Goal: Task Accomplishment & Management: Complete application form

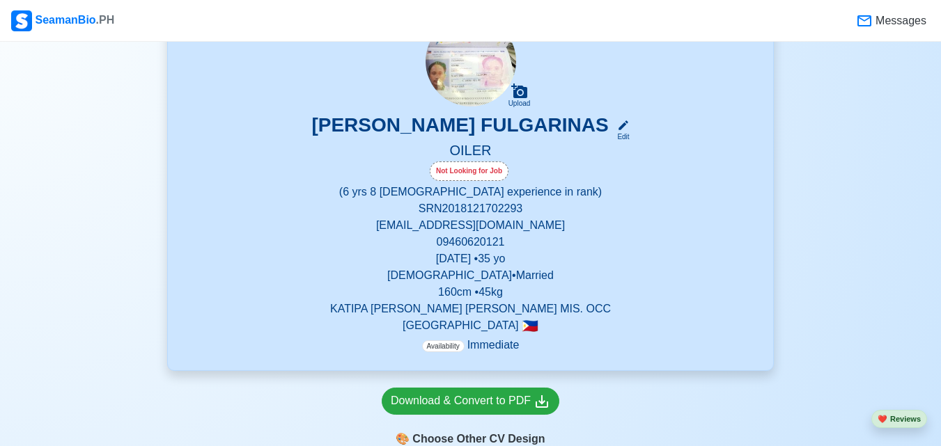
scroll to position [306, 0]
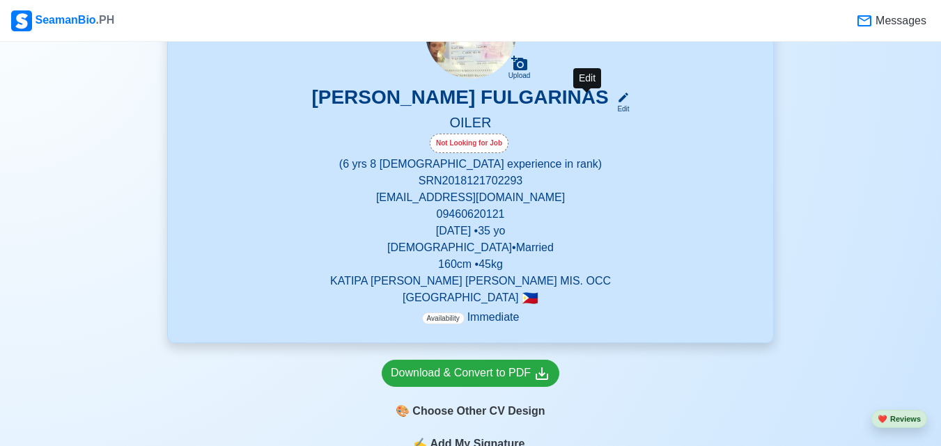
click at [617, 103] on icon at bounding box center [623, 97] width 13 height 13
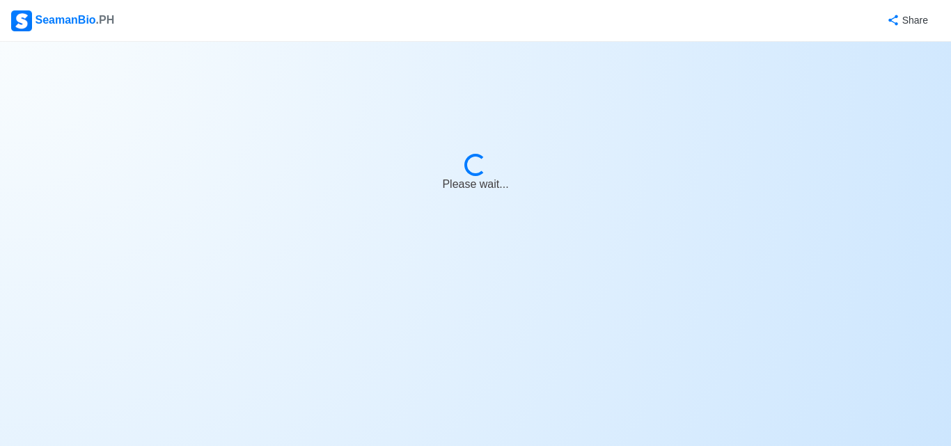
select select "Visible for Hiring"
select select "Married"
select select "[DEMOGRAPHIC_DATA]"
select select "PH"
select select "6"
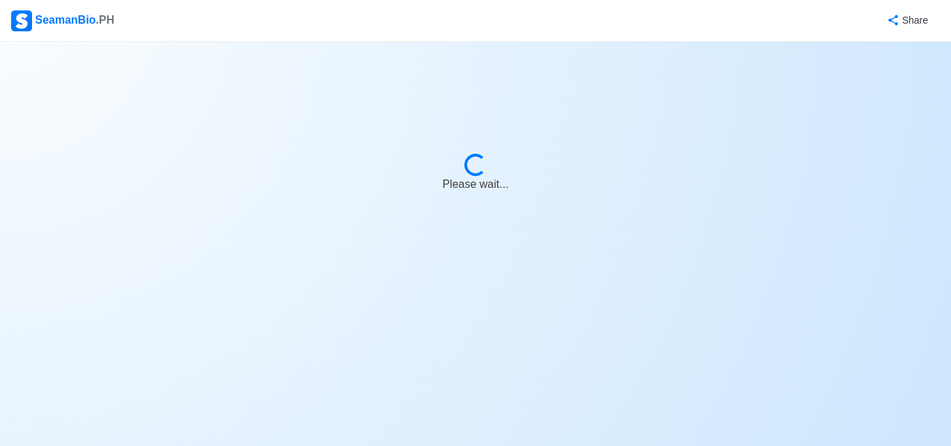
select select "8"
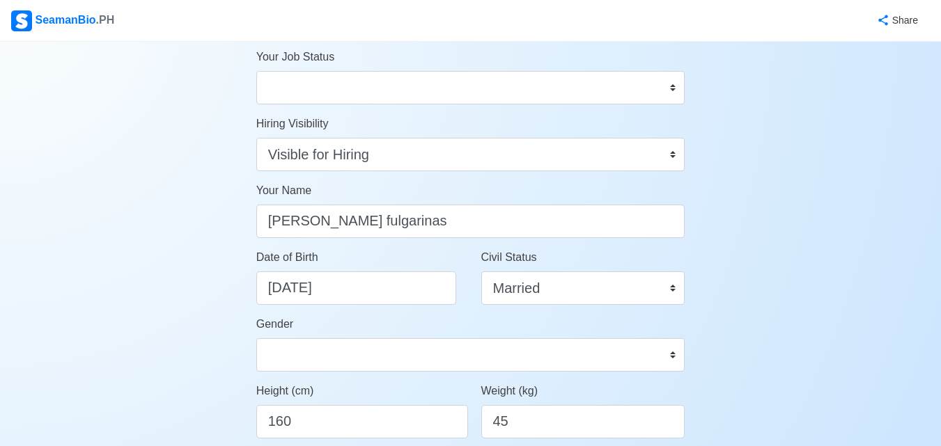
scroll to position [84, 0]
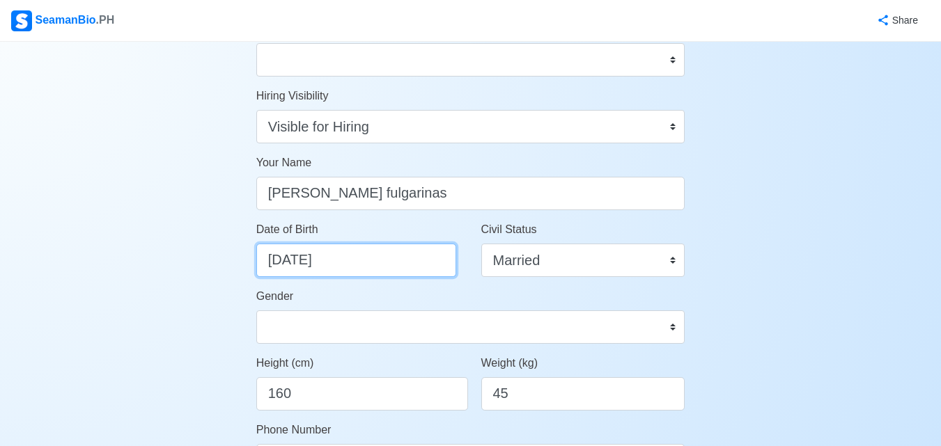
click at [304, 258] on input "[DATE]" at bounding box center [356, 260] width 200 height 33
select select "****"
select select "*****"
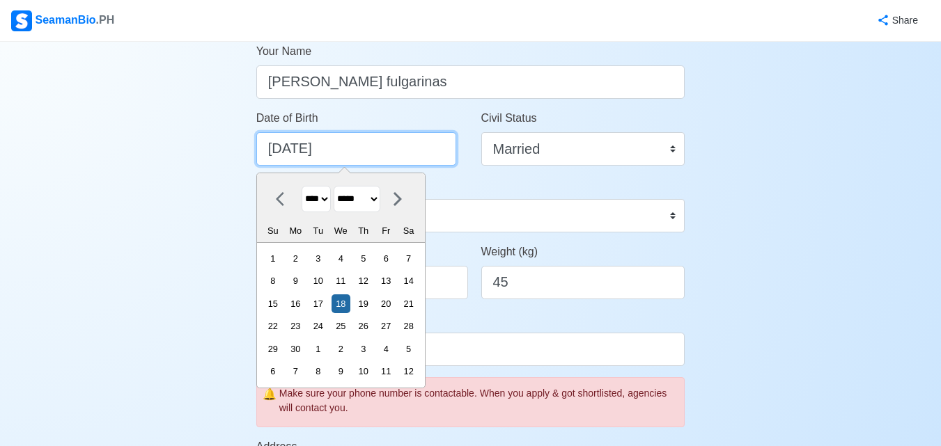
scroll to position [223, 0]
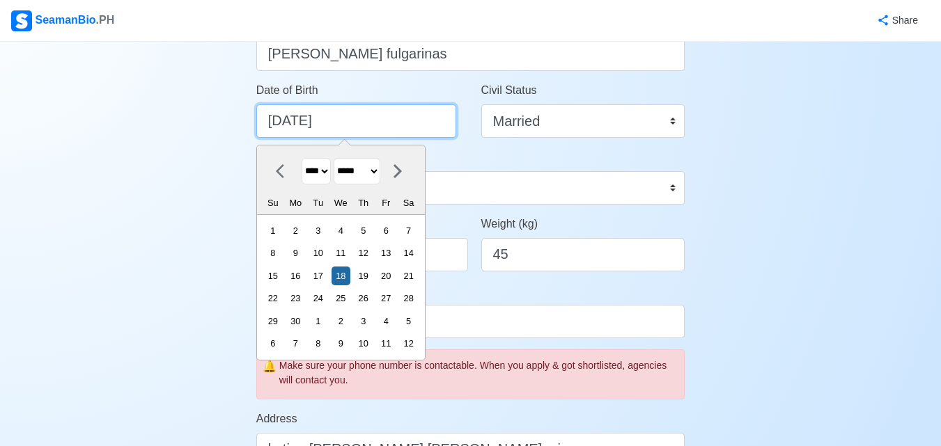
type input "[DATE]"
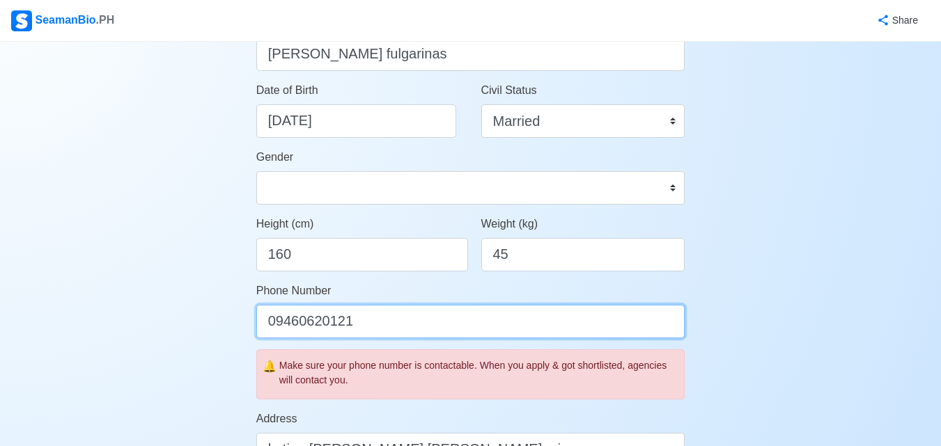
click at [484, 322] on input "09460620121" at bounding box center [470, 321] width 429 height 33
type input "0"
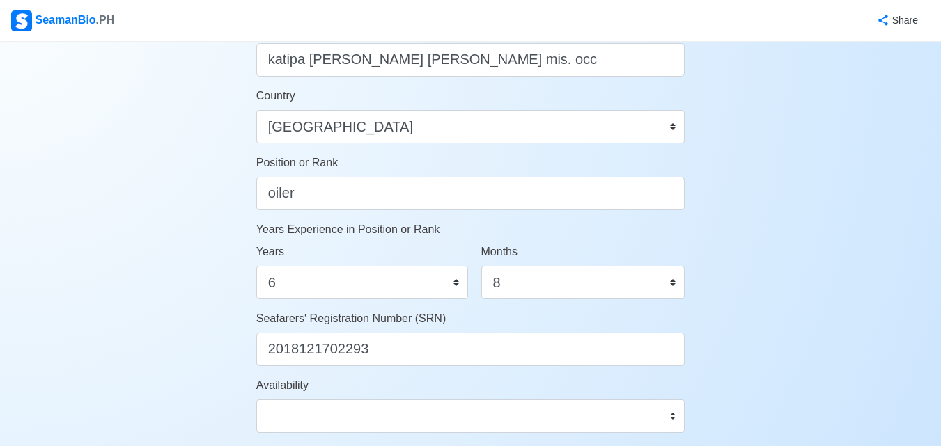
scroll to position [641, 0]
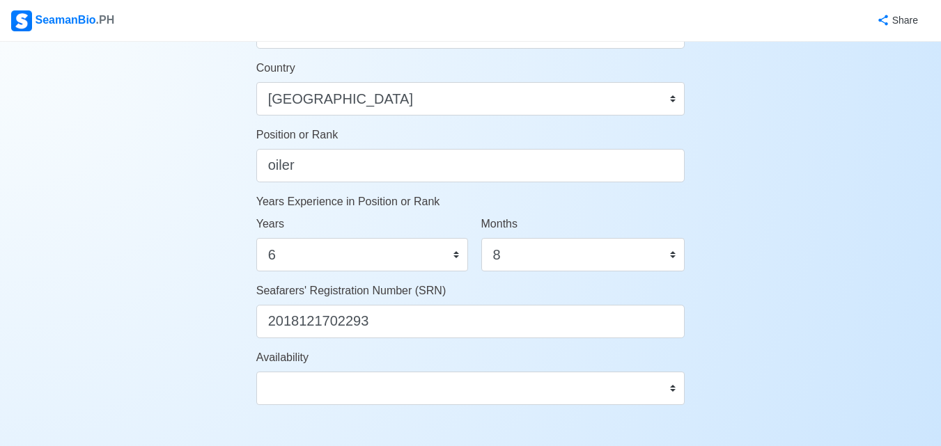
type input "9629135132"
click at [432, 258] on select "0 1 2 3 4 5 6 7 8 9 10 11 12 13 14 15 16 17 18 19 20 21 22 23 24 25 26 27 28 29…" at bounding box center [362, 254] width 212 height 33
select select "7"
click at [256, 238] on select "0 1 2 3 4 5 6 7 8 9 10 11 12 13 14 15 16 17 18 19 20 21 22 23 24 25 26 27 28 29…" at bounding box center [362, 254] width 212 height 33
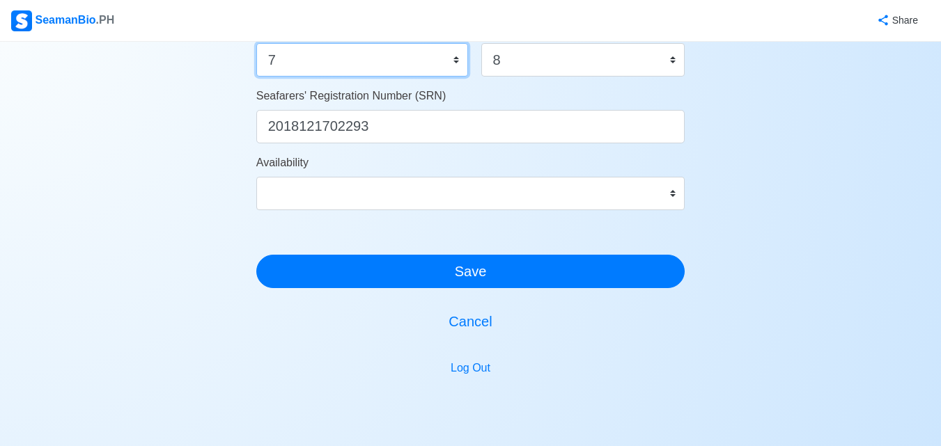
scroll to position [863, 0]
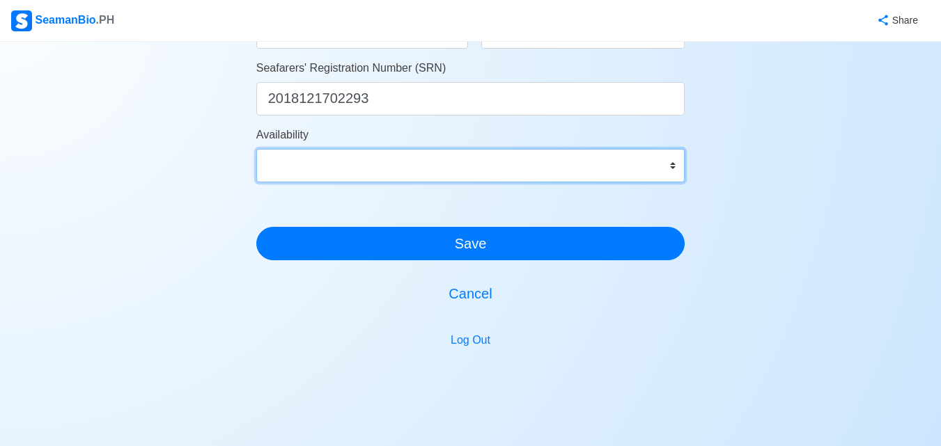
click at [672, 169] on select "Immediate [DATE] [DATE] [DATE] [DATE] [DATE] [DATE] [DATE] [DATE] [DATE]" at bounding box center [470, 165] width 429 height 33
select select "1756699200000"
click at [256, 149] on select "Immediate [DATE] [DATE] [DATE] [DATE] [DATE] [DATE] [DATE] [DATE] [DATE]" at bounding box center [470, 165] width 429 height 33
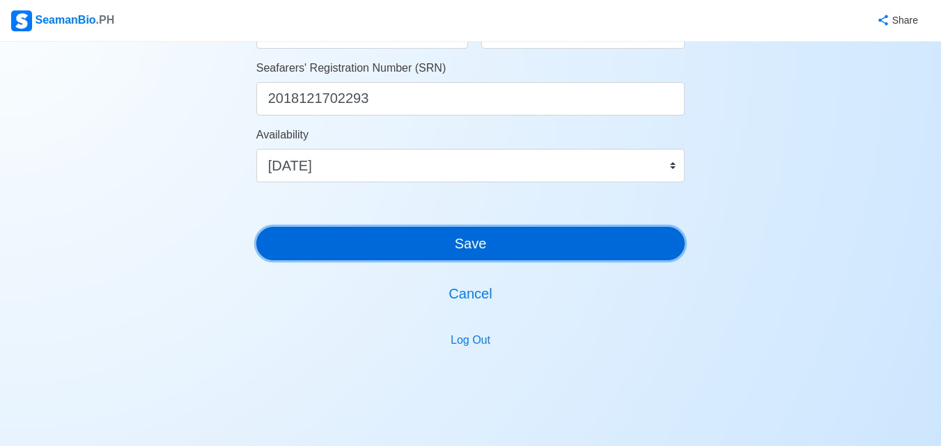
click at [565, 254] on button "Save" at bounding box center [470, 243] width 429 height 33
click at [480, 246] on button "Save" at bounding box center [470, 243] width 429 height 33
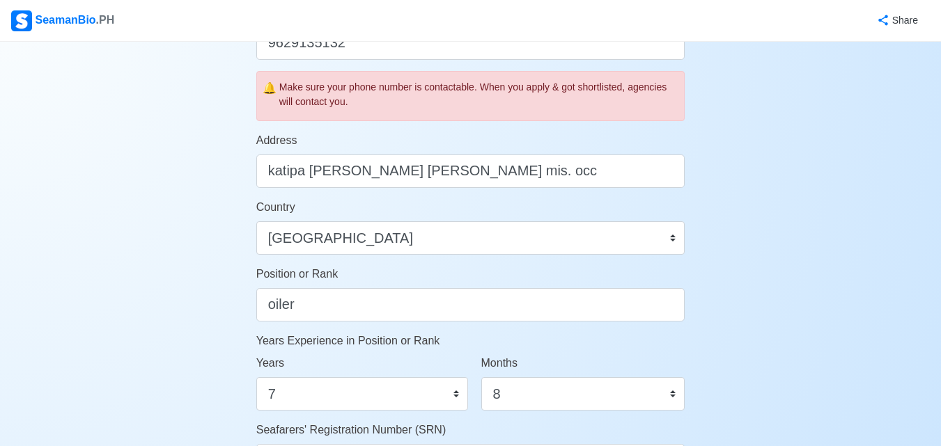
scroll to position [490, 0]
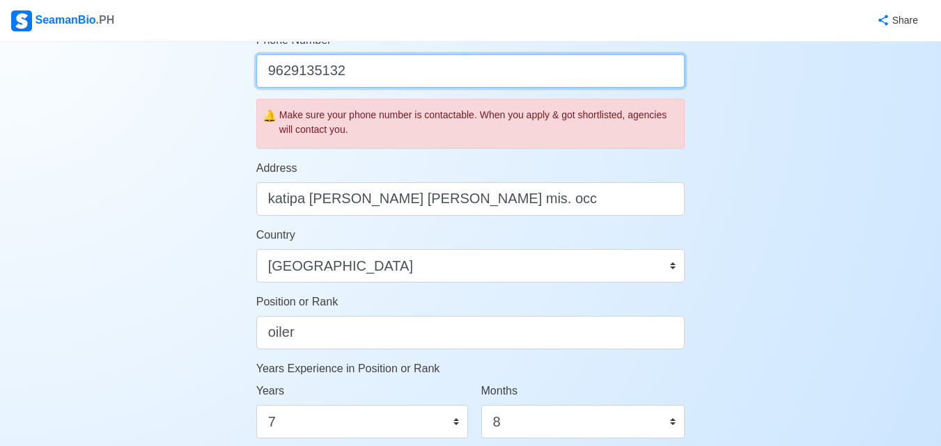
click at [268, 69] on input "9629135132" at bounding box center [470, 70] width 429 height 33
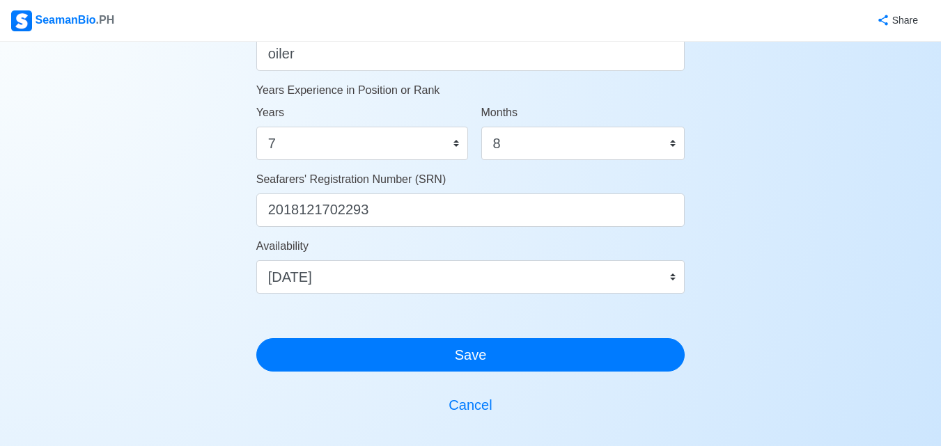
scroll to position [797, 0]
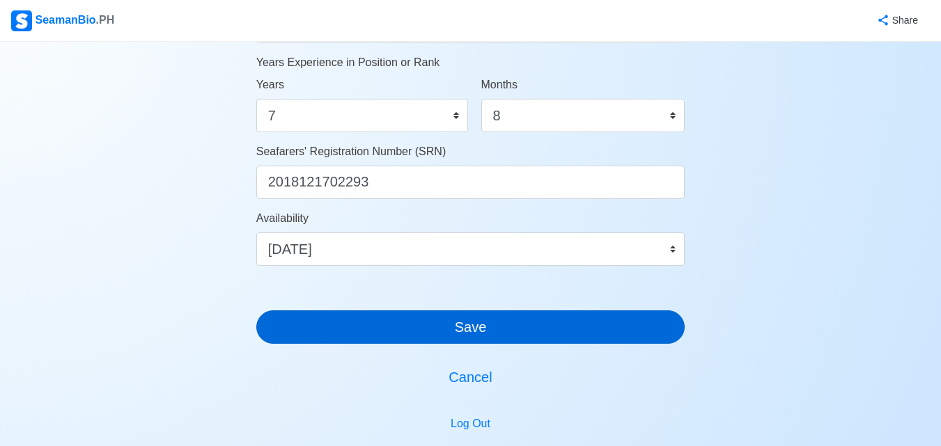
type input "09629135132"
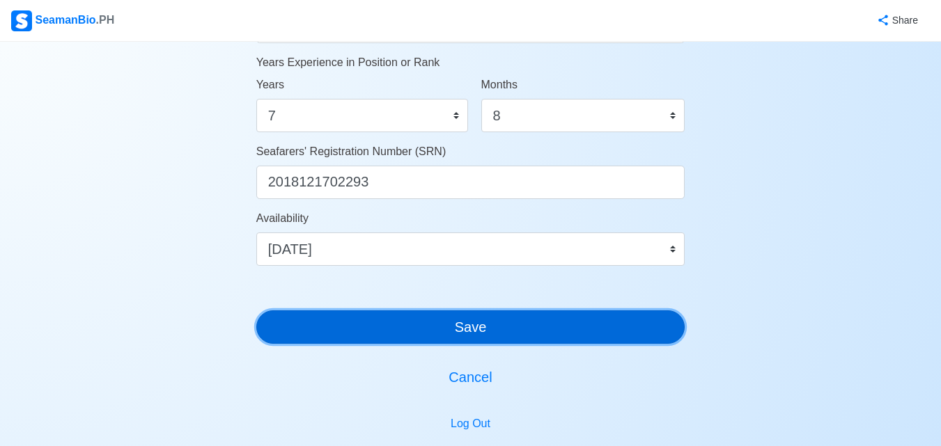
click at [519, 330] on button "Save" at bounding box center [470, 327] width 429 height 33
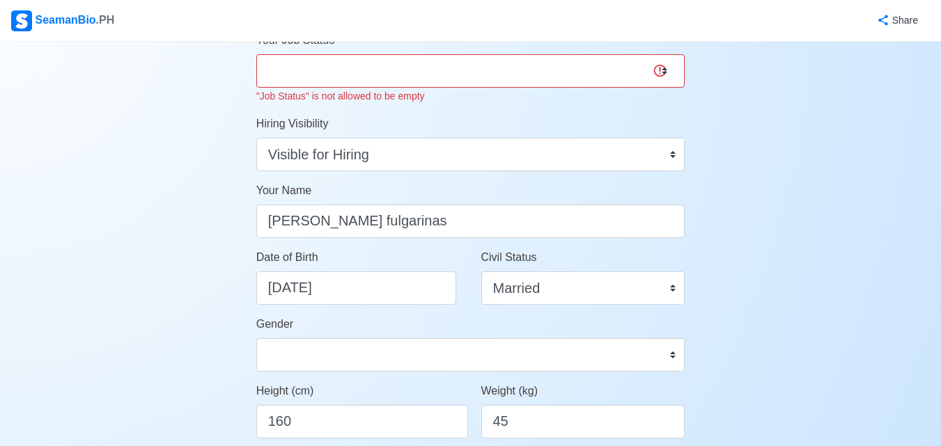
scroll to position [45, 0]
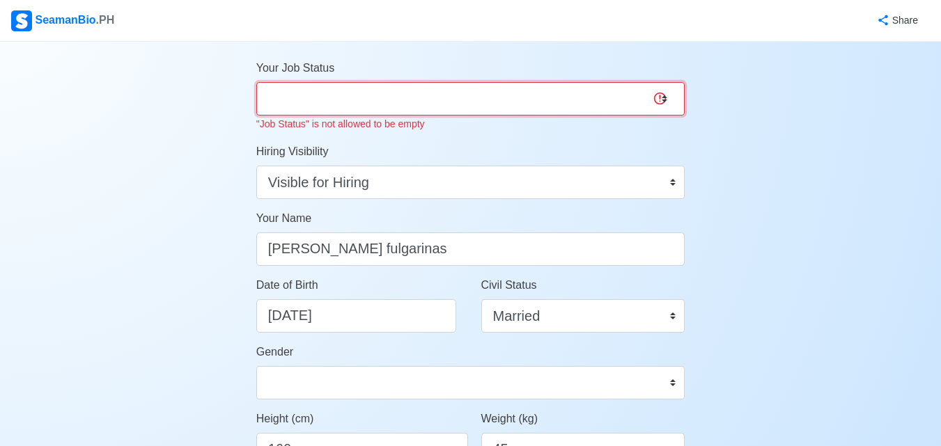
click at [410, 93] on select "Onboard Actively Looking for Job Not Looking for Job" at bounding box center [470, 98] width 429 height 33
select select "Actively Looking for Job"
click at [256, 82] on select "Onboard Actively Looking for Job Not Looking for Job" at bounding box center [470, 98] width 429 height 33
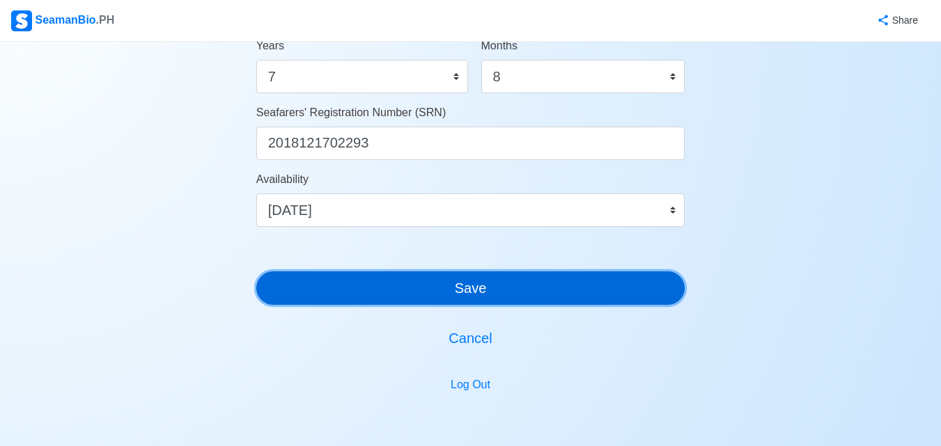
scroll to position [819, 0]
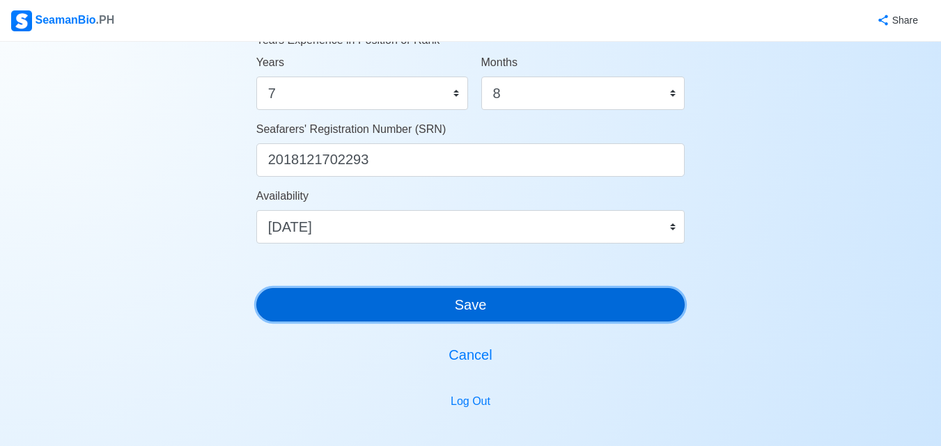
click at [518, 288] on button "Save" at bounding box center [470, 304] width 429 height 33
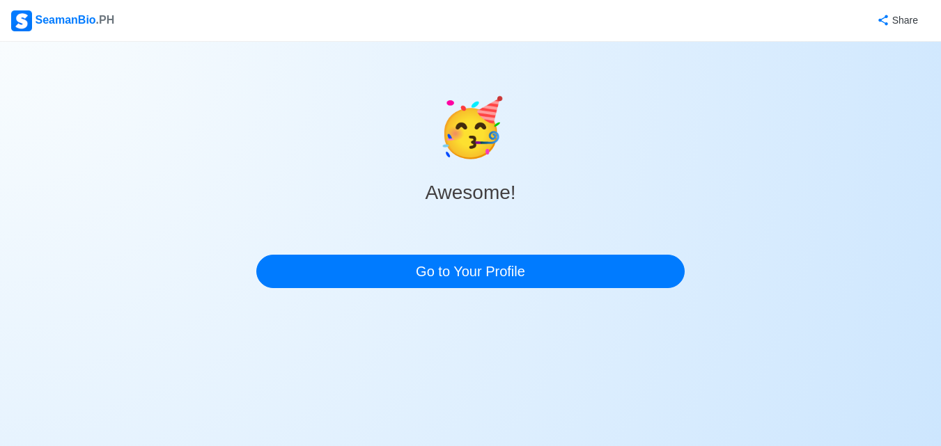
scroll to position [0, 0]
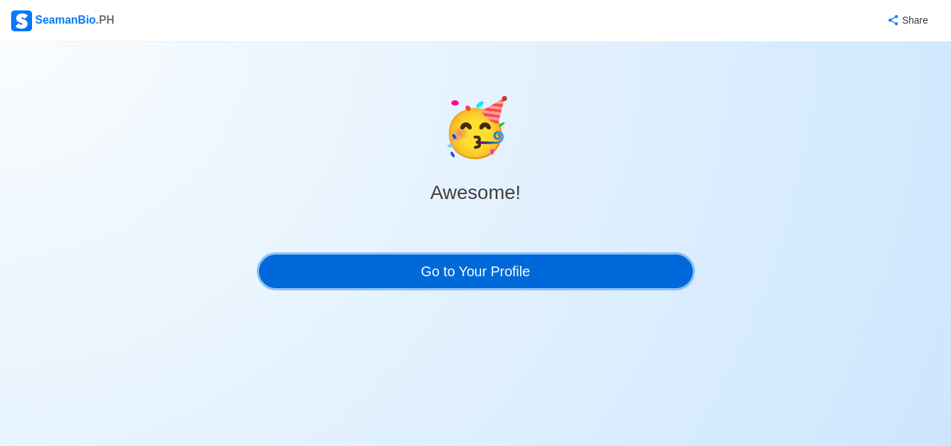
click at [510, 274] on link "Go to Your Profile" at bounding box center [476, 271] width 434 height 33
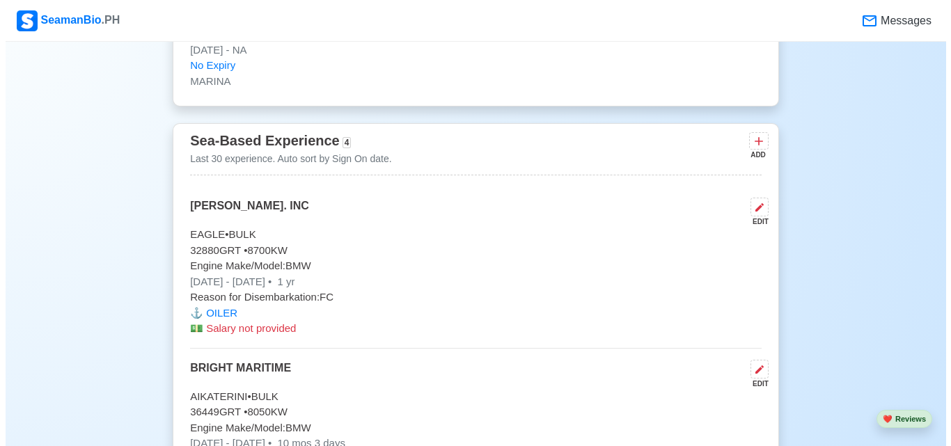
scroll to position [2924, 0]
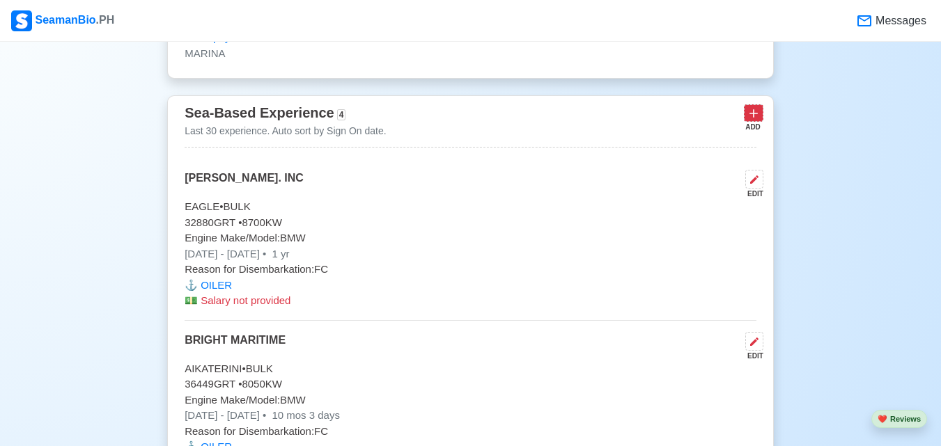
click at [756, 120] on icon at bounding box center [753, 114] width 14 height 14
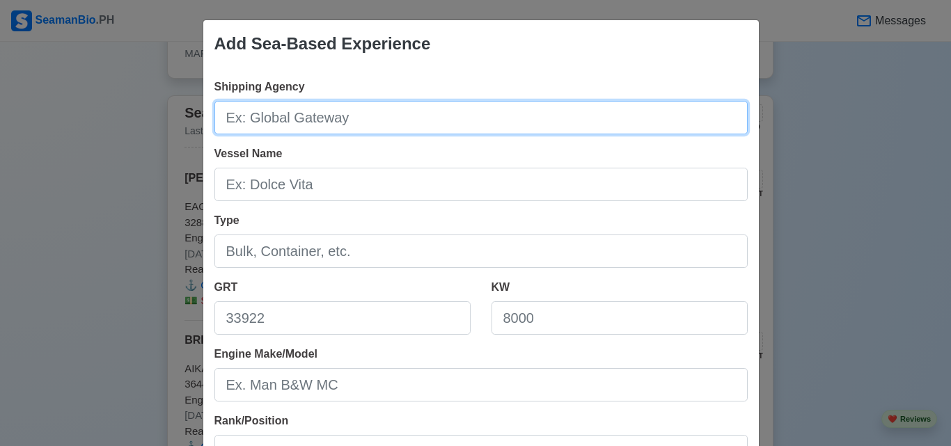
click at [434, 132] on input "Shipping Agency" at bounding box center [480, 117] width 533 height 33
type input "[PERSON_NAME]"
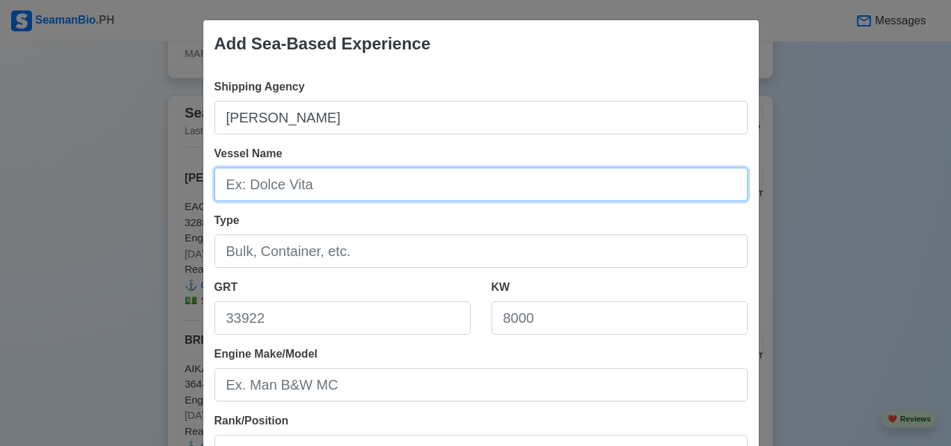
click at [373, 185] on input "Vessel Name" at bounding box center [480, 184] width 533 height 33
type input "m"
type input "glorious"
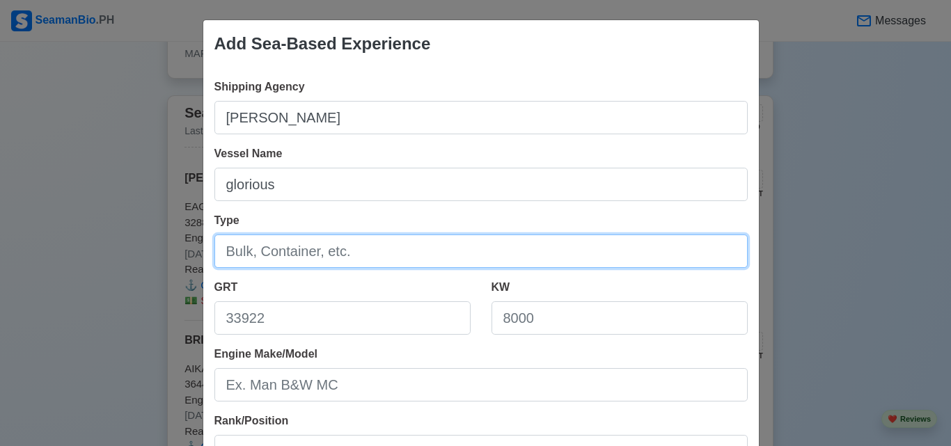
click at [361, 249] on input "Type" at bounding box center [480, 251] width 533 height 33
type input "bulk"
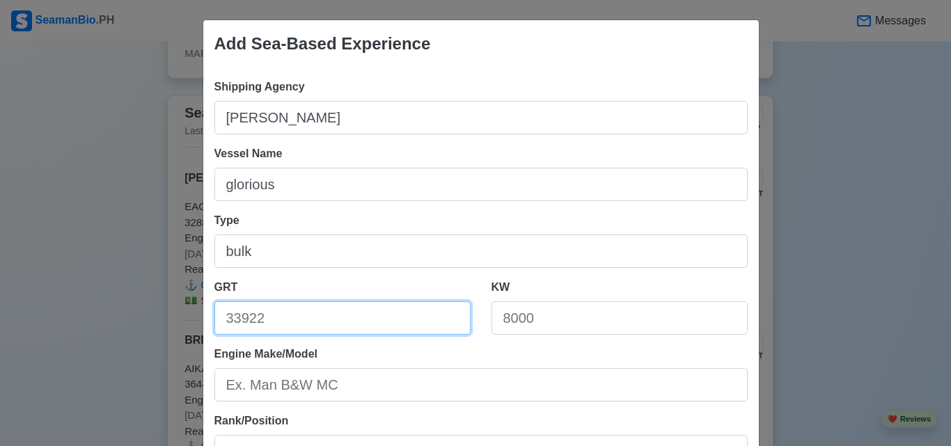
click at [328, 309] on input "GRT" at bounding box center [342, 317] width 256 height 33
type input "8"
type input "32880"
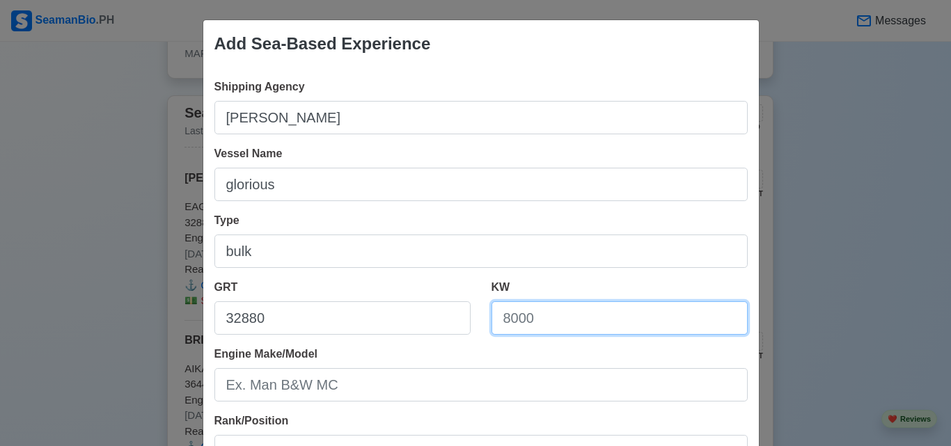
click at [521, 318] on input "KW" at bounding box center [620, 317] width 256 height 33
type input "8050"
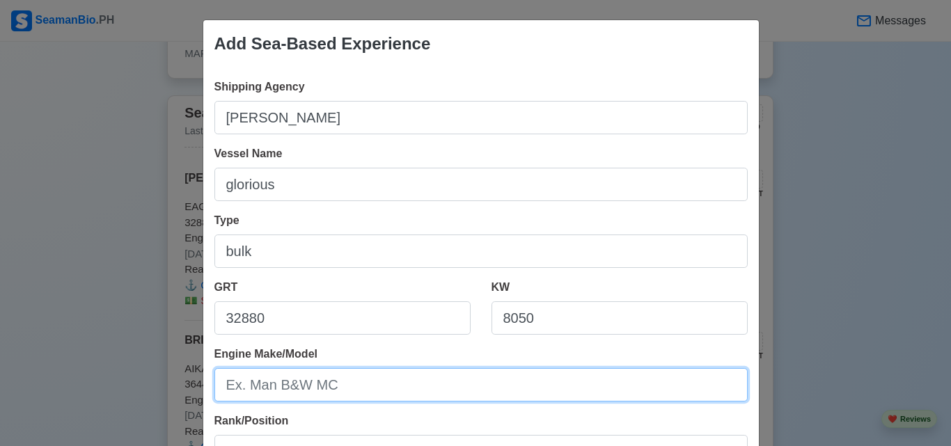
click at [400, 395] on input "Engine Make/Model" at bounding box center [480, 384] width 533 height 33
type input "man bmw"
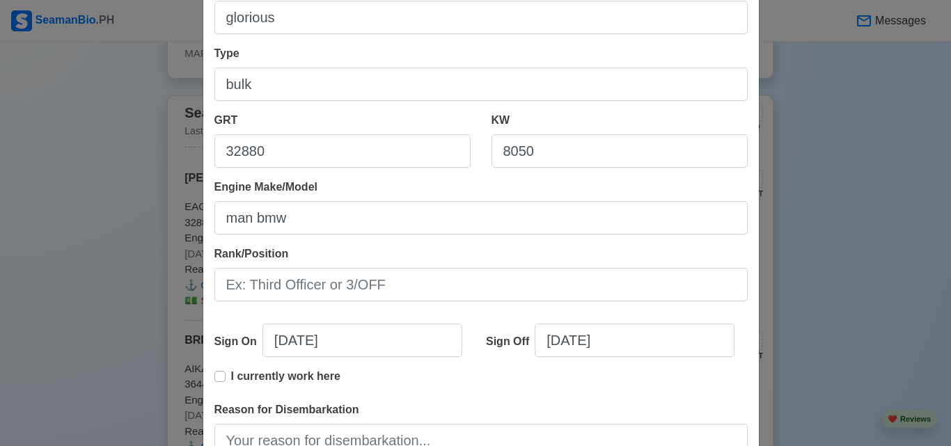
scroll to position [195, 0]
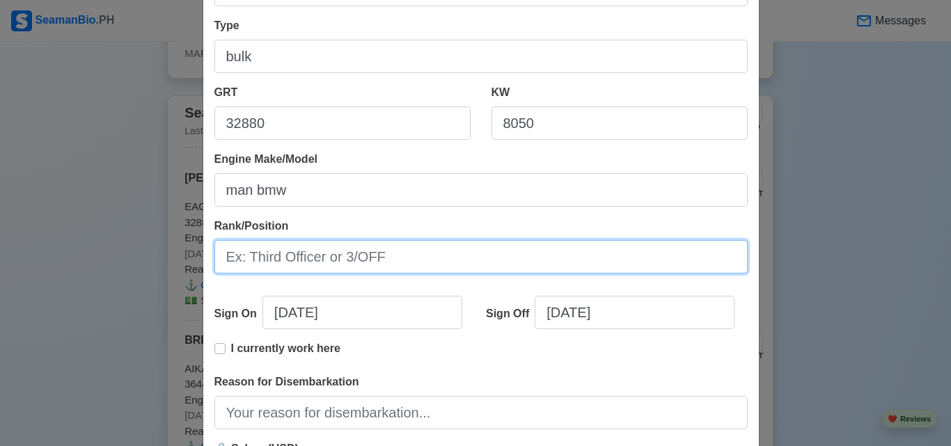
click at [400, 251] on input "Rank/Position" at bounding box center [480, 256] width 533 height 33
type input "oiler"
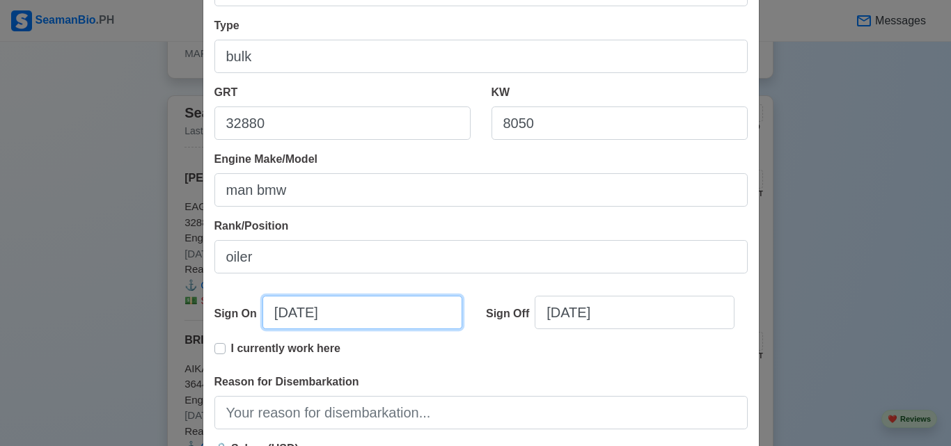
click at [360, 313] on input "[DATE]" at bounding box center [363, 312] width 200 height 33
select select "****"
select select "******"
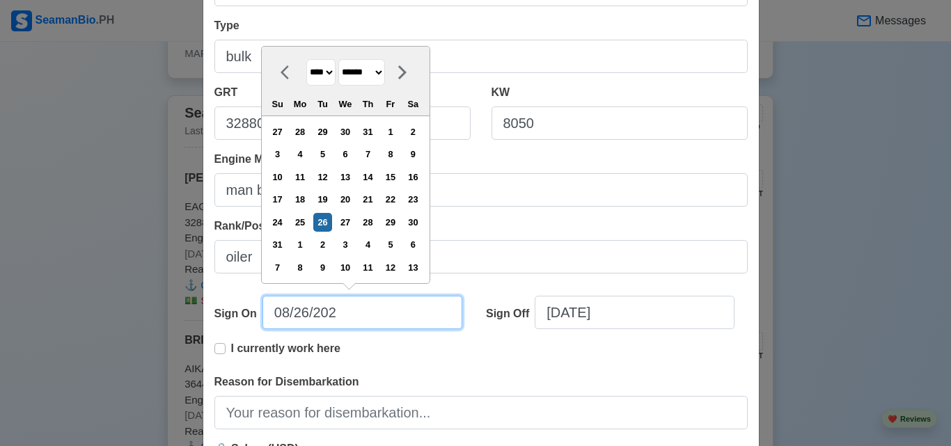
type input "[DATE]"
select select "****"
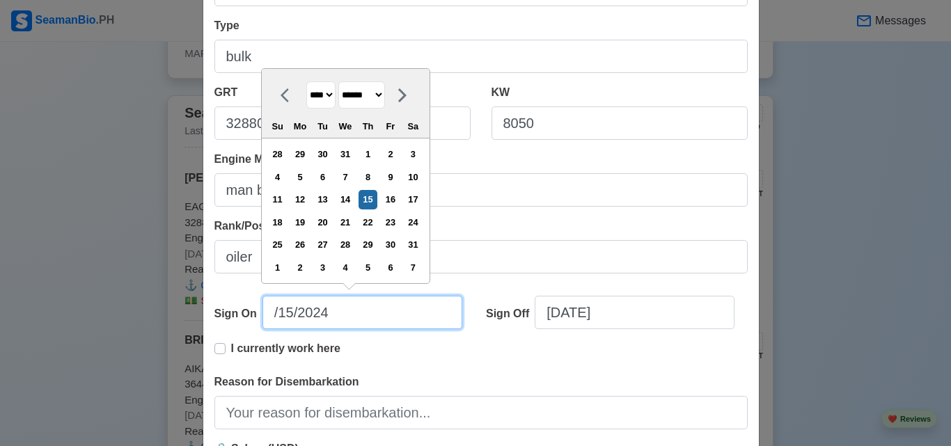
type input "[DATE]"
select select "*******"
type input "[DATE]"
select select "********"
type input "[DATE]"
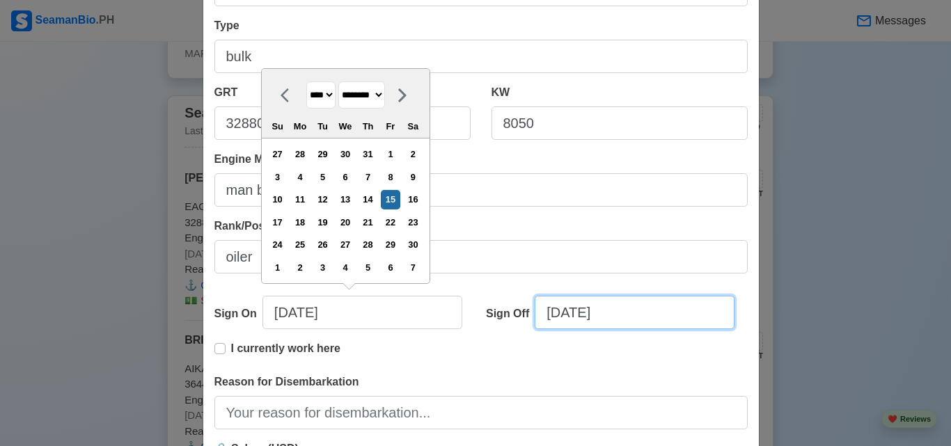
click at [620, 319] on input "[DATE]" at bounding box center [635, 312] width 200 height 33
select select "****"
select select "******"
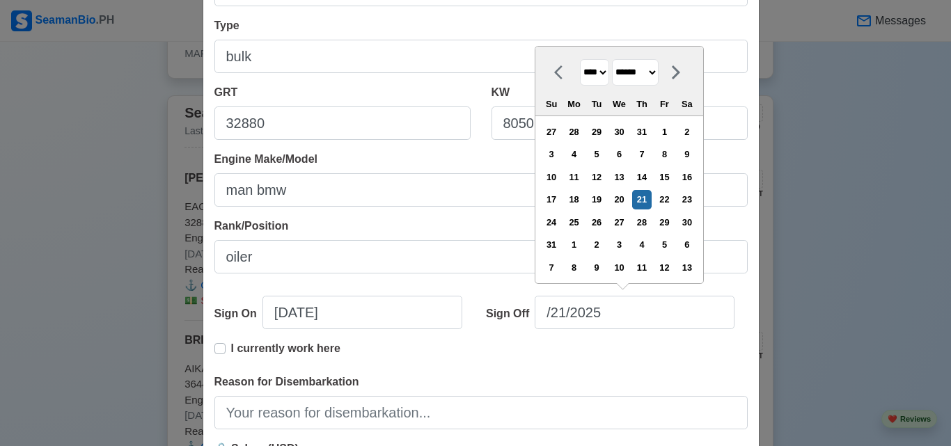
click at [641, 77] on select "******* ******** ***** ***** *** **** **** ****** ********* ******* ******** **…" at bounding box center [635, 72] width 47 height 27
click at [613, 59] on select "******* ******** ***** ***** *** **** **** ****** ********* ******* ******** **…" at bounding box center [635, 72] width 47 height 27
click at [540, 315] on input "/21/2025" at bounding box center [635, 312] width 200 height 33
type input "[DATE]"
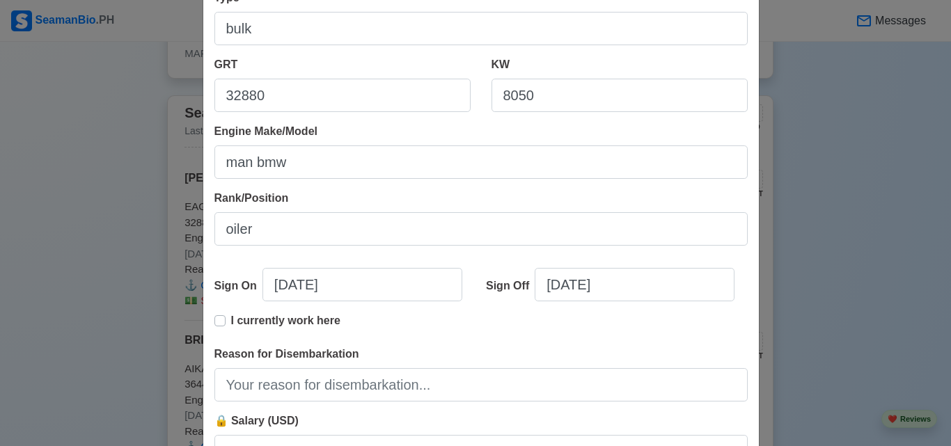
scroll to position [251, 0]
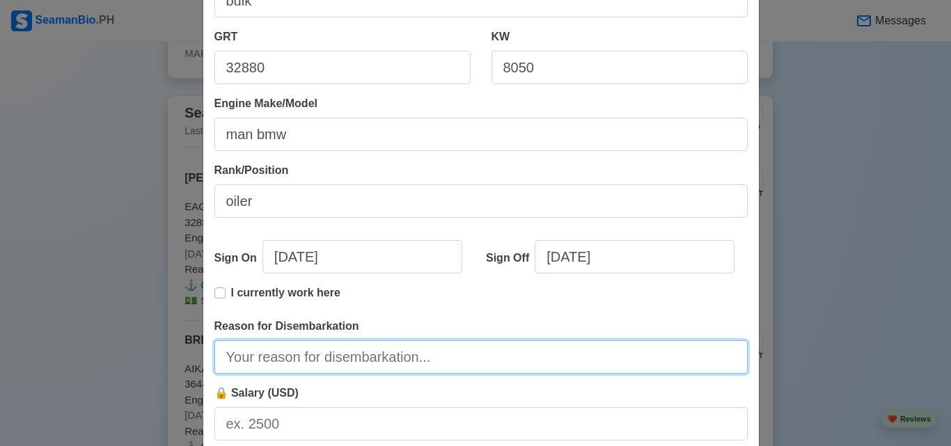
click at [364, 361] on input "Reason for Disembarkation" at bounding box center [480, 356] width 533 height 33
type input "finish contract"
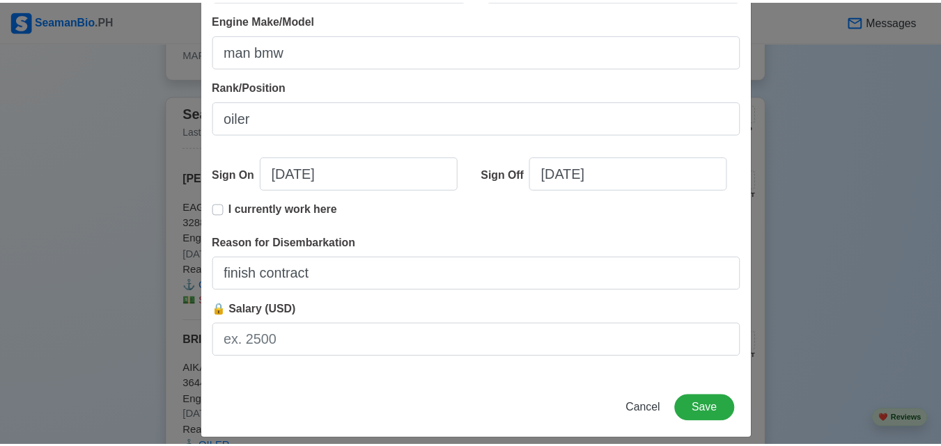
scroll to position [347, 0]
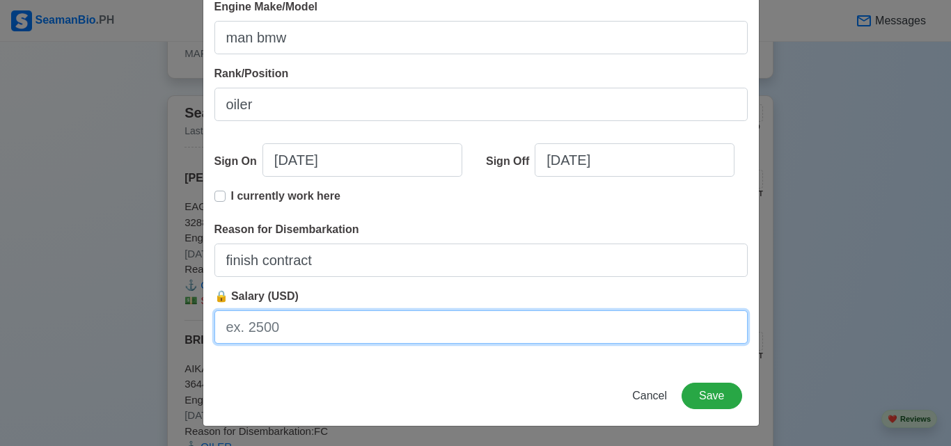
click at [318, 333] on input "🔒 Salary (USD)" at bounding box center [480, 327] width 533 height 33
type input "1655"
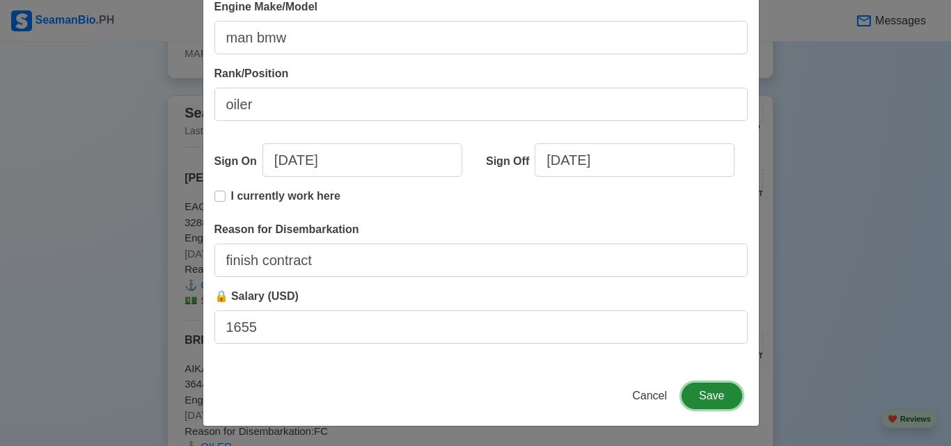
click at [709, 403] on button "Save" at bounding box center [712, 396] width 60 height 26
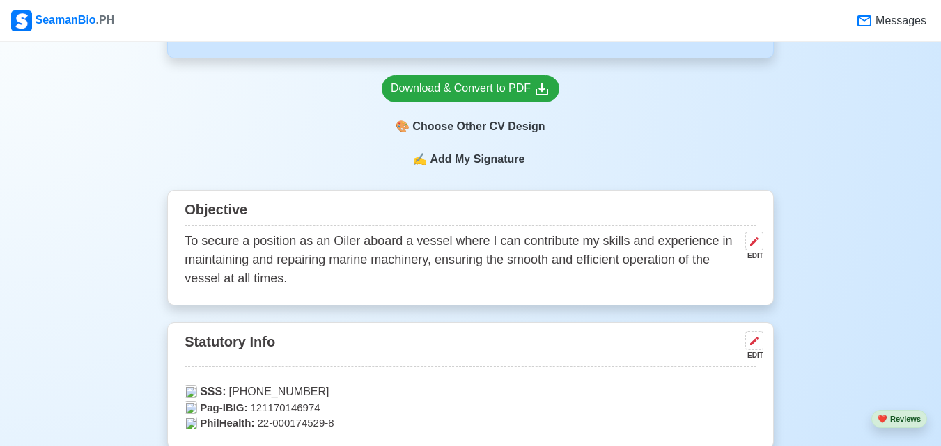
scroll to position [372, 0]
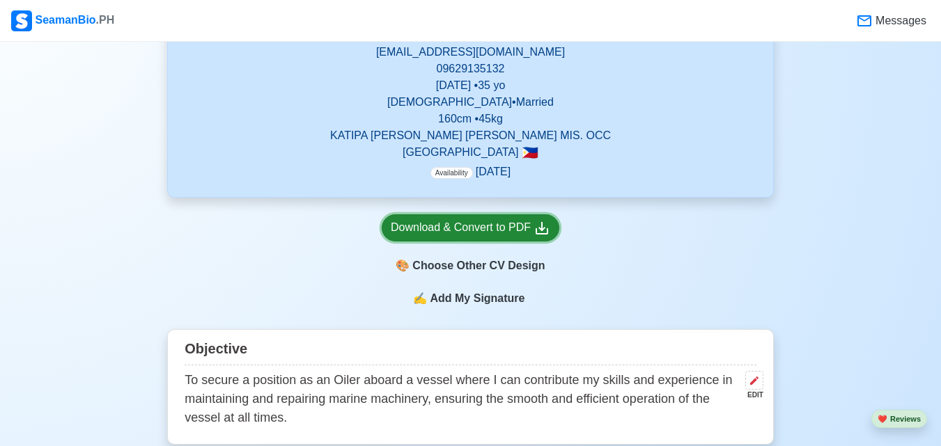
click at [545, 230] on icon at bounding box center [541, 228] width 13 height 13
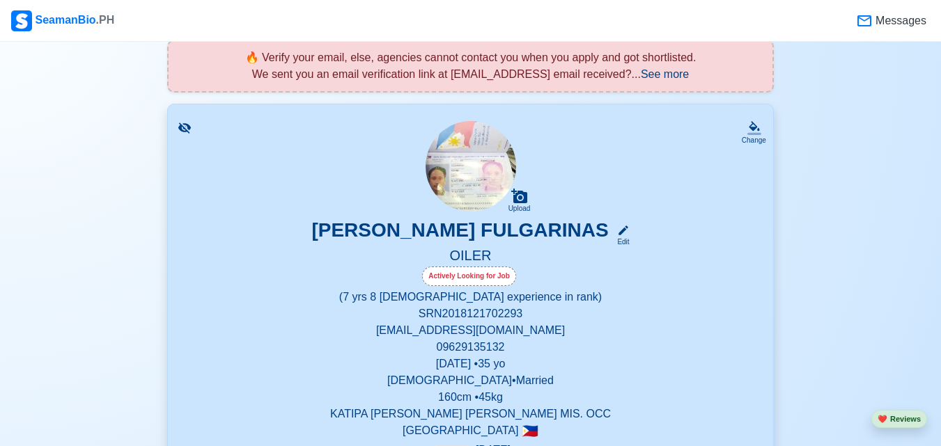
scroll to position [0, 0]
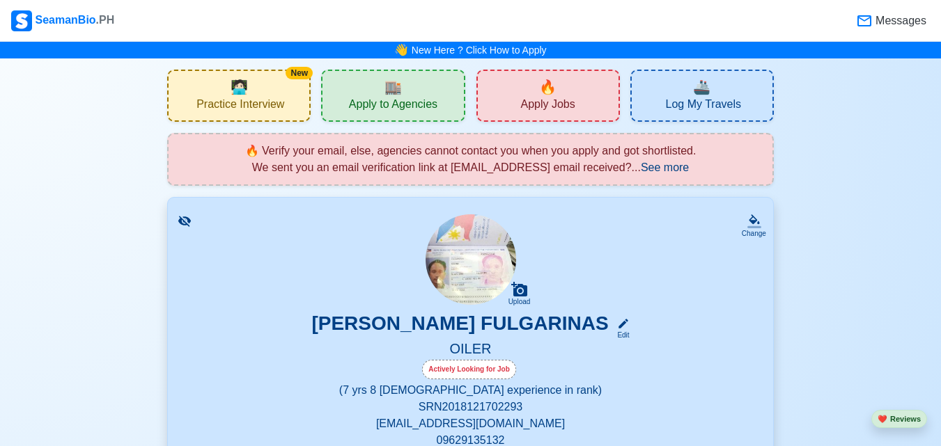
click at [894, 24] on span "Messages" at bounding box center [899, 21] width 54 height 17
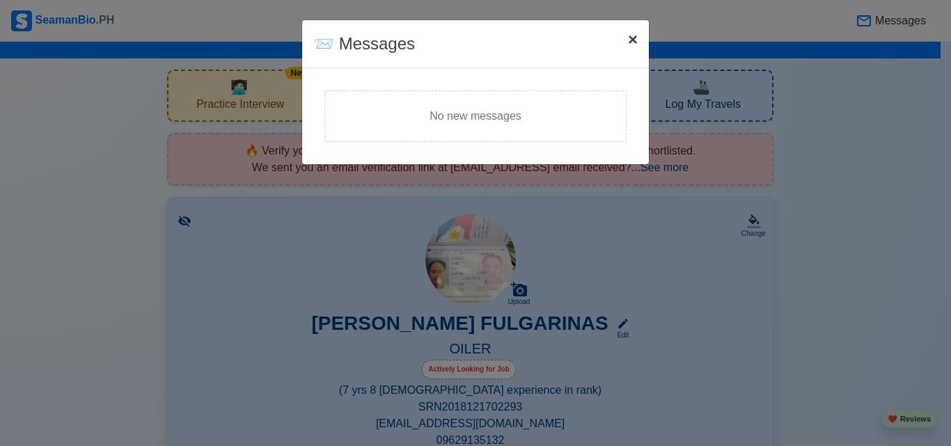
drag, startPoint x: 629, startPoint y: 45, endPoint x: 650, endPoint y: 38, distance: 22.7
click at [629, 45] on span "×" at bounding box center [633, 39] width 10 height 19
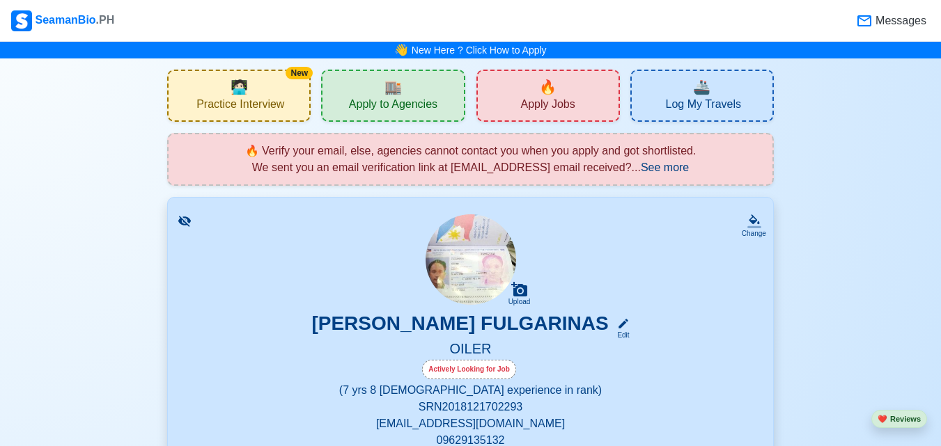
click at [618, 20] on div "Messages" at bounding box center [523, 20] width 814 height 29
